Goal: Information Seeking & Learning: Check status

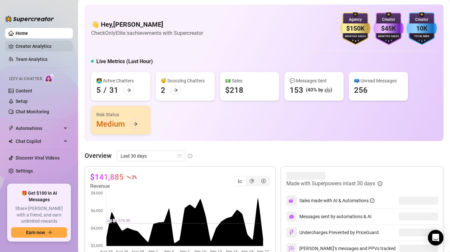
click at [23, 47] on link "Creator Analytics" at bounding box center [42, 46] width 52 height 10
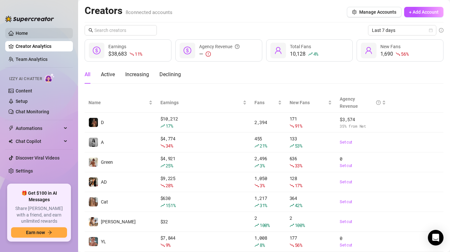
click at [28, 36] on link "Home" at bounding box center [22, 33] width 12 height 5
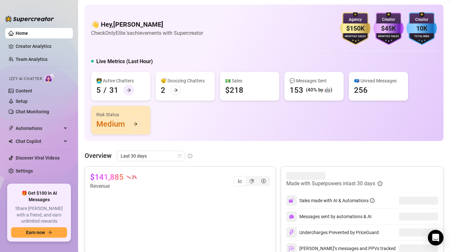
click at [128, 92] on icon "arrow-right" at bounding box center [129, 90] width 5 height 5
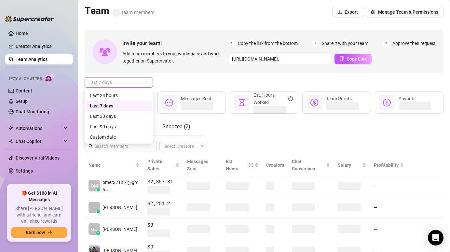
click at [132, 85] on span "Last 7 days" at bounding box center [118, 82] width 60 height 10
click at [124, 135] on div "Custom date" at bounding box center [119, 136] width 58 height 7
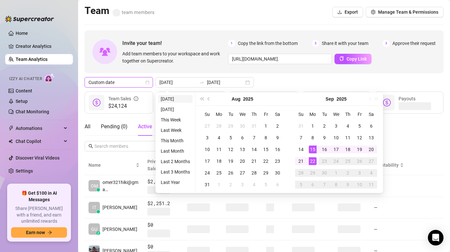
type input "[DATE]"
click at [166, 98] on li "[DATE]" at bounding box center [175, 99] width 34 height 8
